Goal: Task Accomplishment & Management: Use online tool/utility

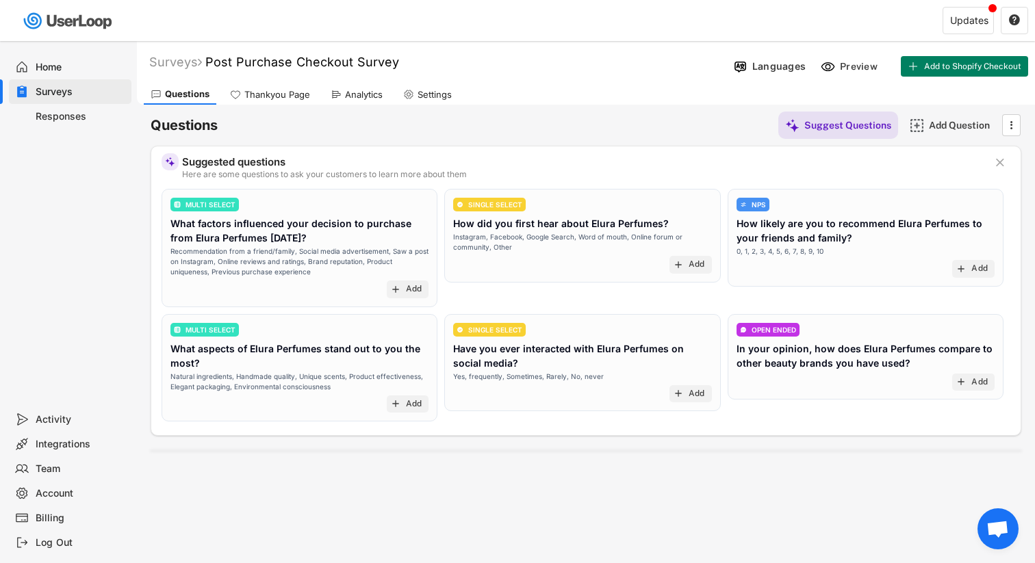
click at [422, 97] on div "Settings" at bounding box center [435, 95] width 34 height 12
select select ""weekly""
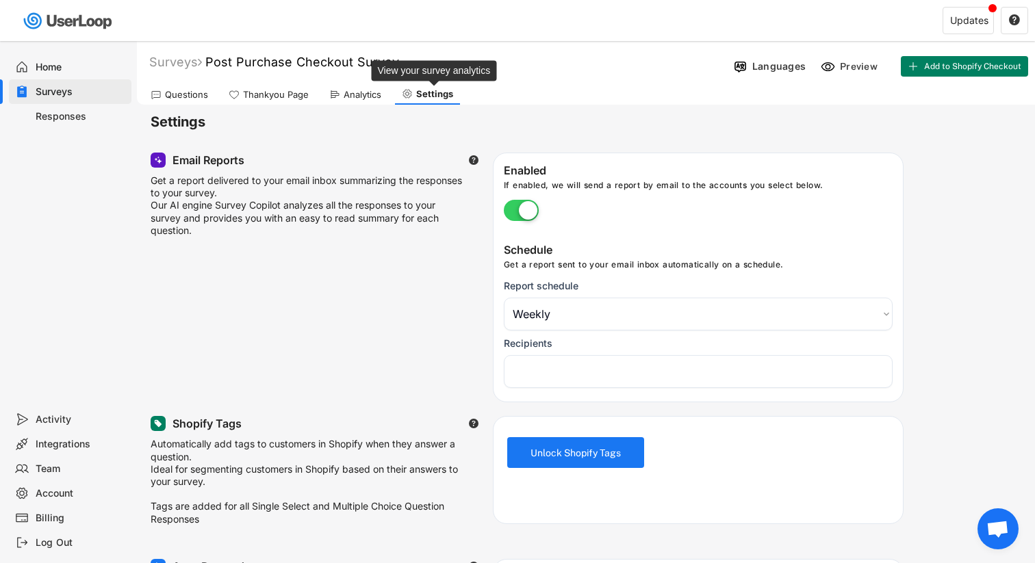
select select "1348695171700984260__LOOKUP__1755946604267x262212297906028640"
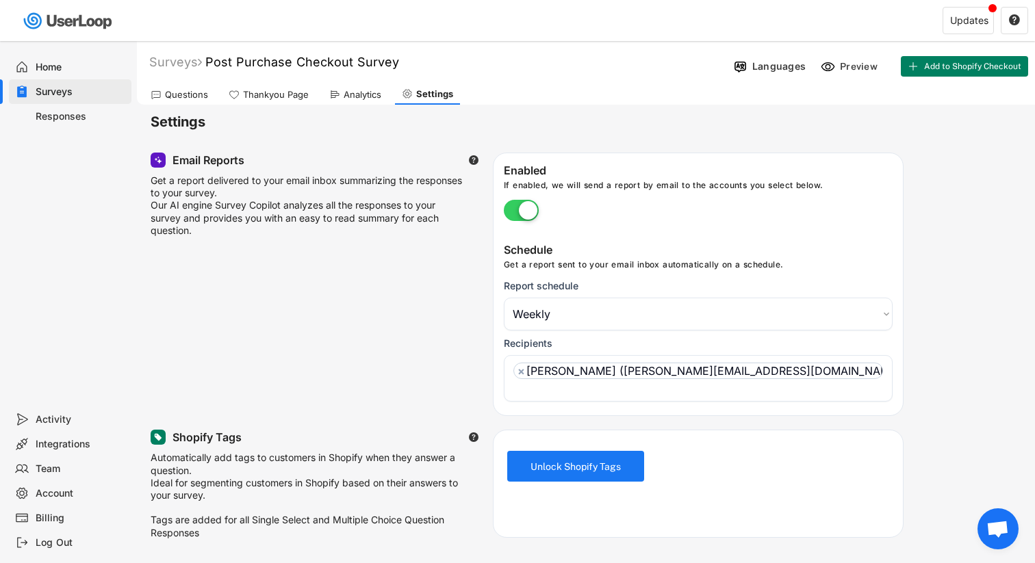
click at [181, 90] on div "Questions" at bounding box center [186, 95] width 43 height 12
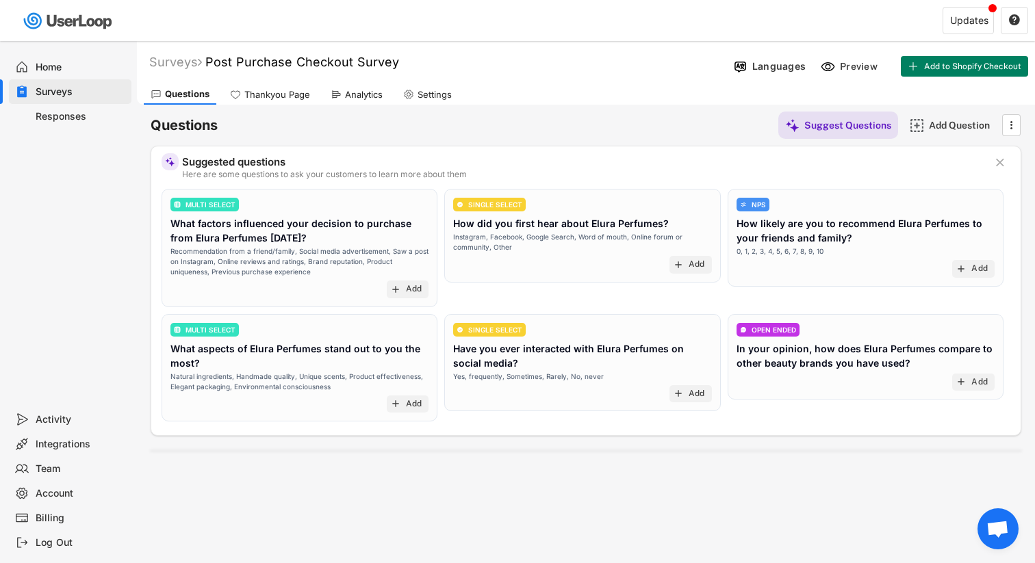
click at [71, 116] on div "Responses" at bounding box center [81, 116] width 90 height 13
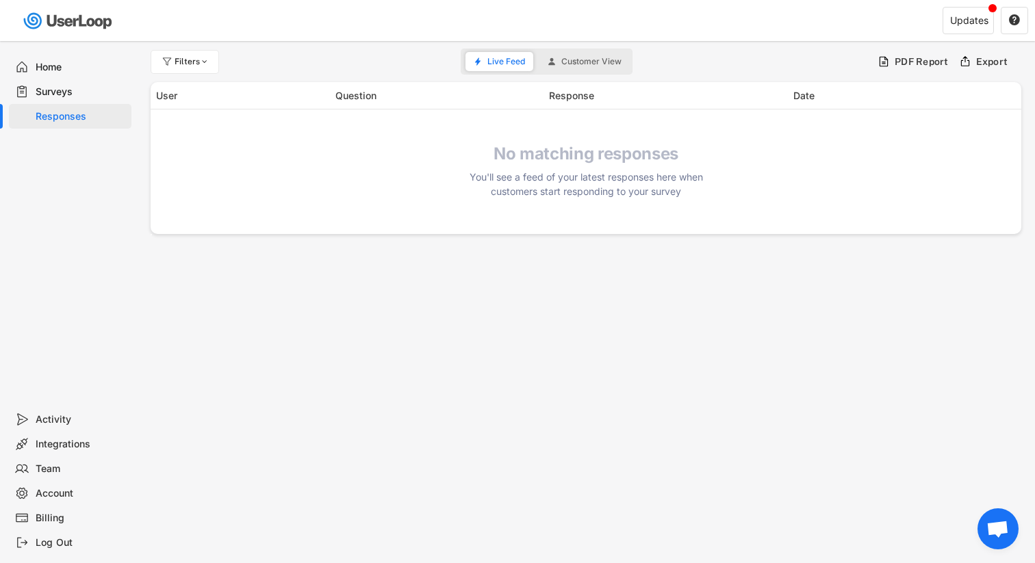
click at [85, 89] on div "Surveys" at bounding box center [81, 92] width 90 height 13
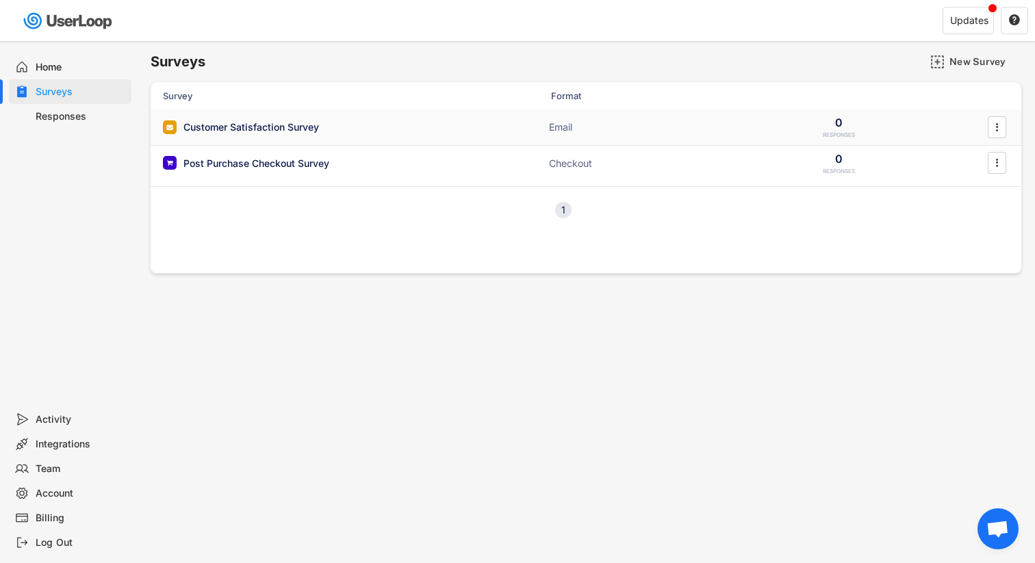
click at [284, 128] on div "Customer Satisfaction Survey" at bounding box center [251, 127] width 136 height 14
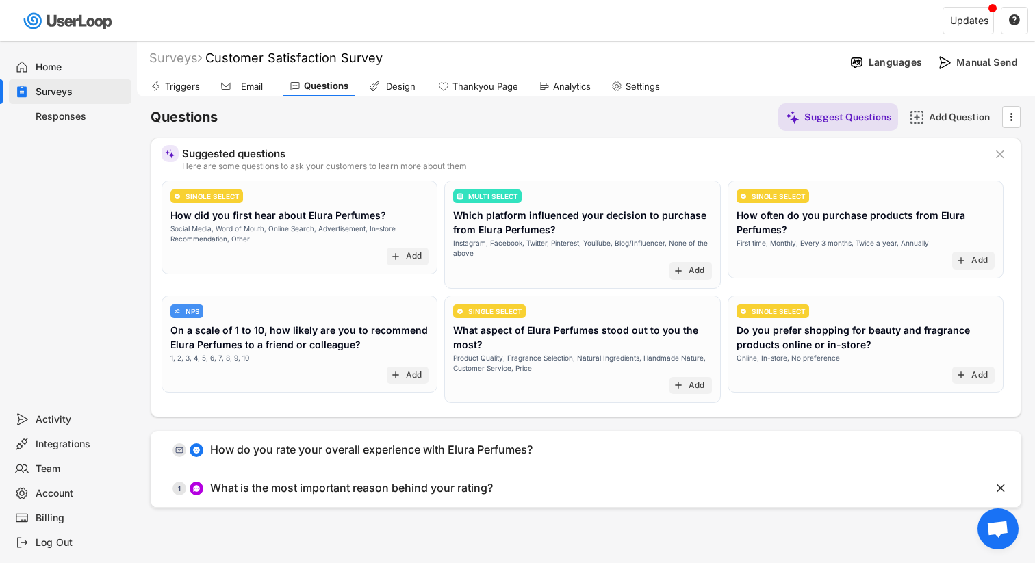
click at [47, 67] on div "Home" at bounding box center [81, 67] width 90 height 13
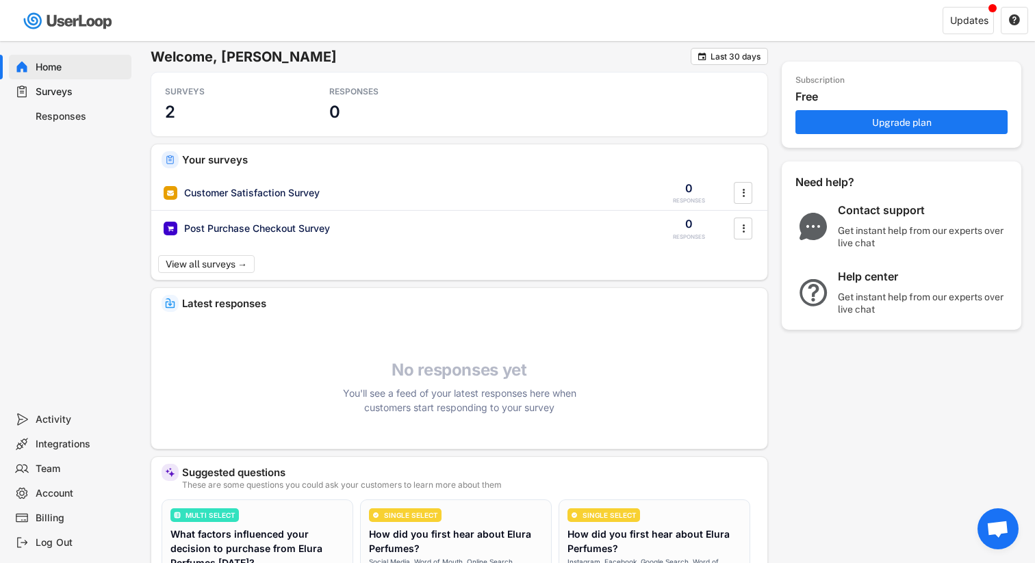
click at [58, 90] on div "Surveys" at bounding box center [81, 92] width 90 height 13
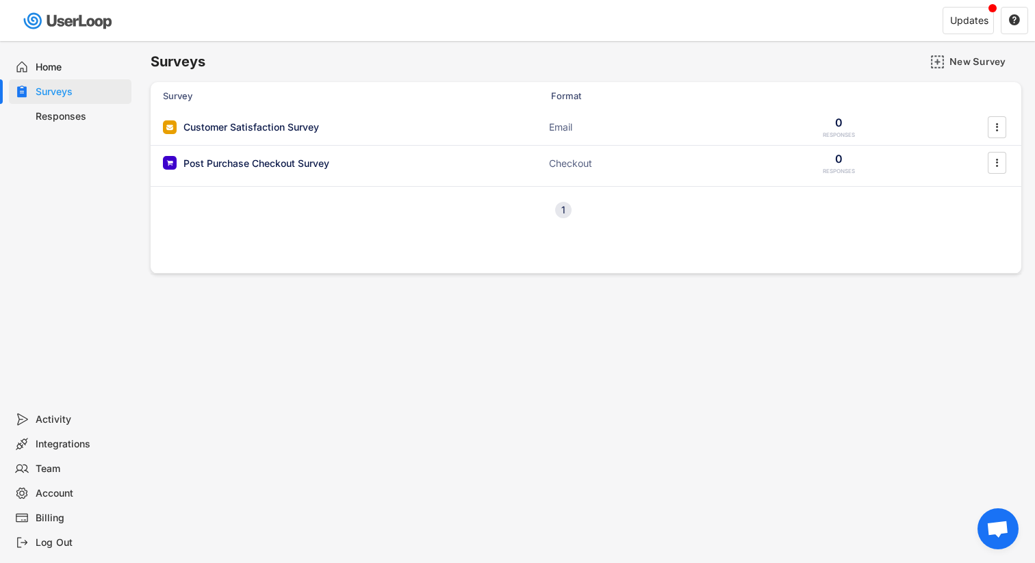
click at [230, 70] on div "Surveys New Survey" at bounding box center [586, 61] width 871 height 27
click at [179, 60] on h6 "Surveys" at bounding box center [178, 62] width 55 height 18
copy h6 "Surveys"
